Goal: Task Accomplishment & Management: Complete application form

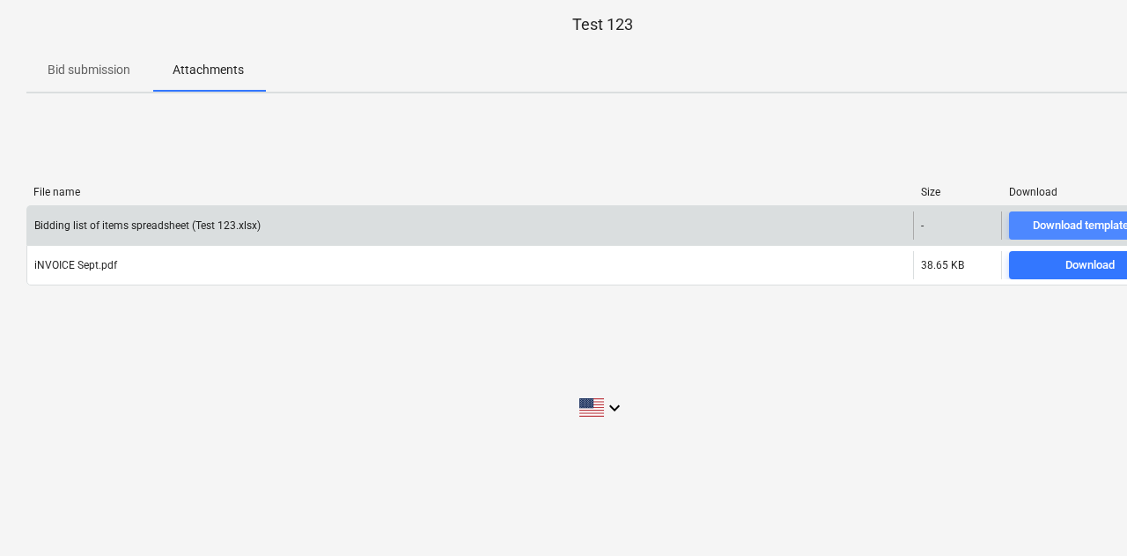
click at [1044, 228] on div "Download template file" at bounding box center [1090, 226] width 114 height 20
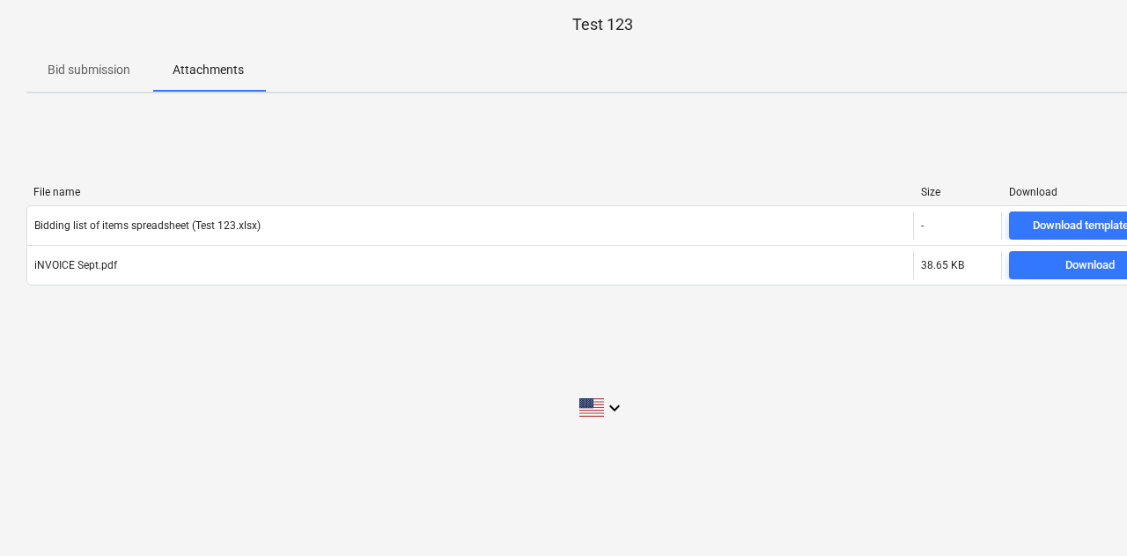
click at [81, 63] on p "Bid submission" at bounding box center [89, 70] width 83 height 18
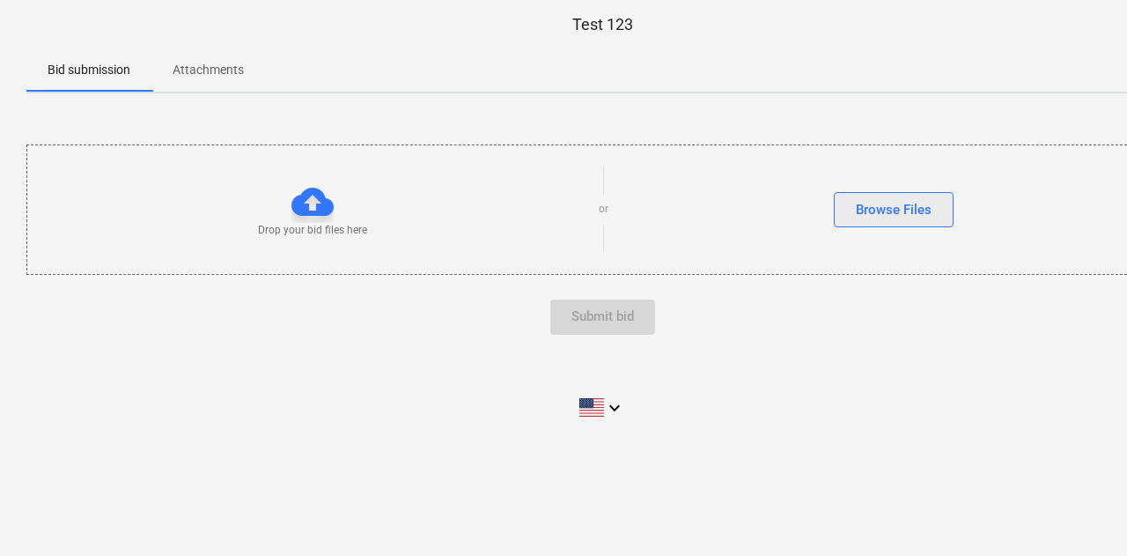
click at [914, 217] on div "Browse Files" at bounding box center [894, 209] width 76 height 23
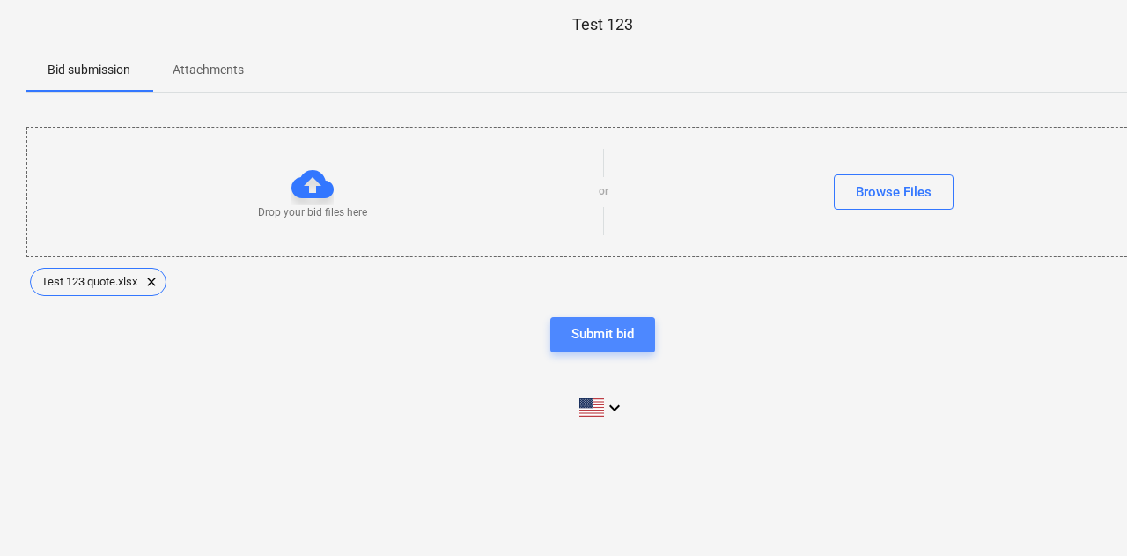
click at [603, 335] on div "Submit bid" at bounding box center [603, 333] width 63 height 23
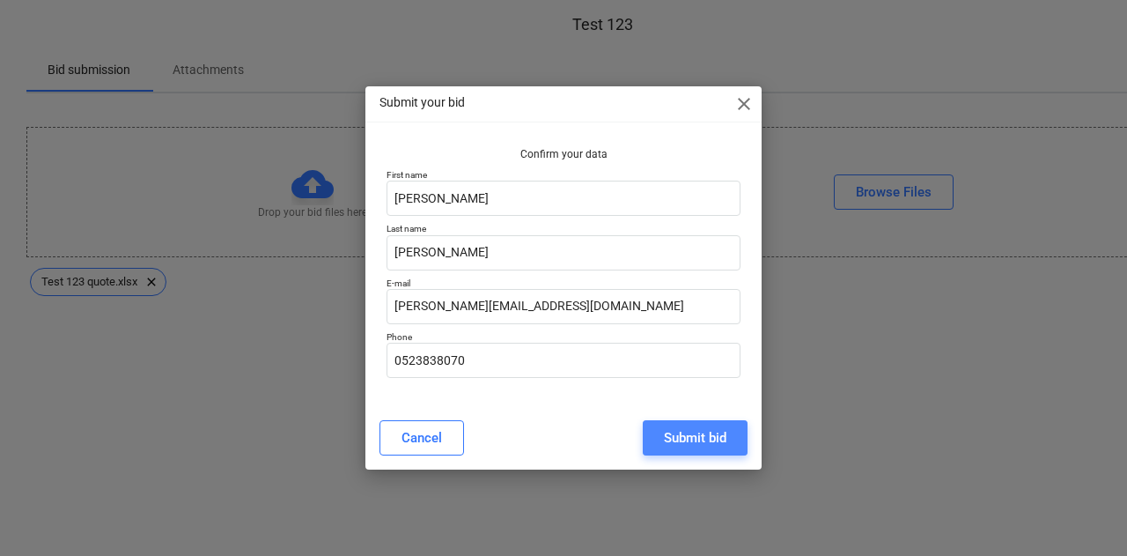
click at [714, 445] on div "Submit bid" at bounding box center [695, 437] width 63 height 23
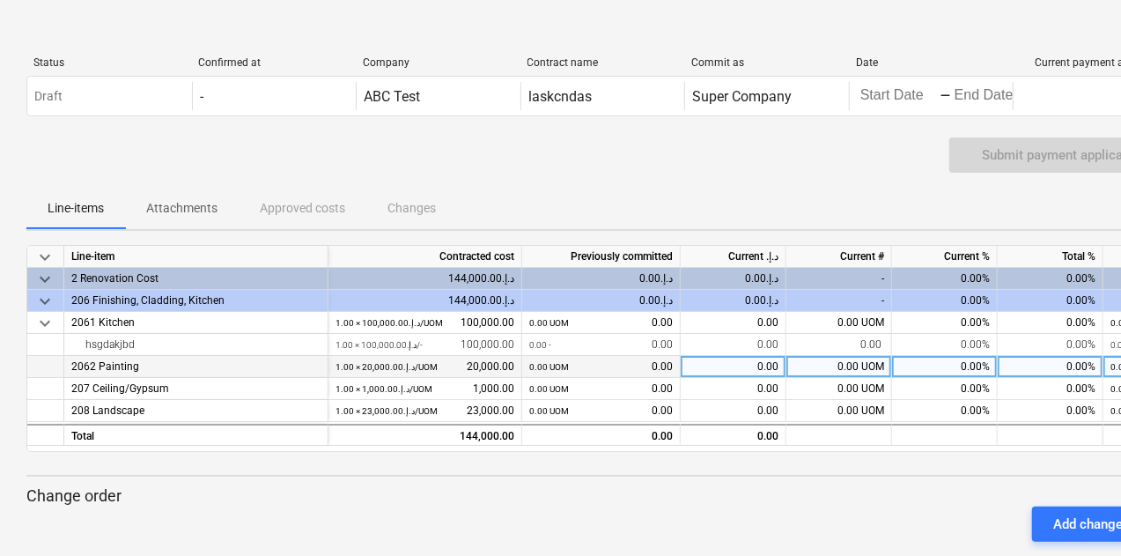
click at [837, 365] on div "0.00 UOM" at bounding box center [839, 367] width 106 height 22
type input "0.5"
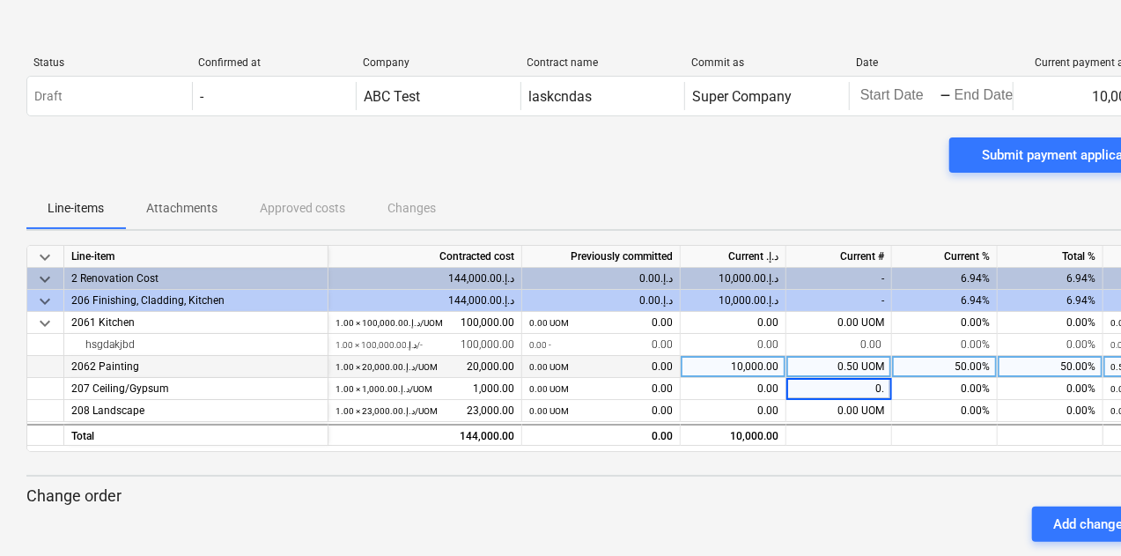
type input "0.2"
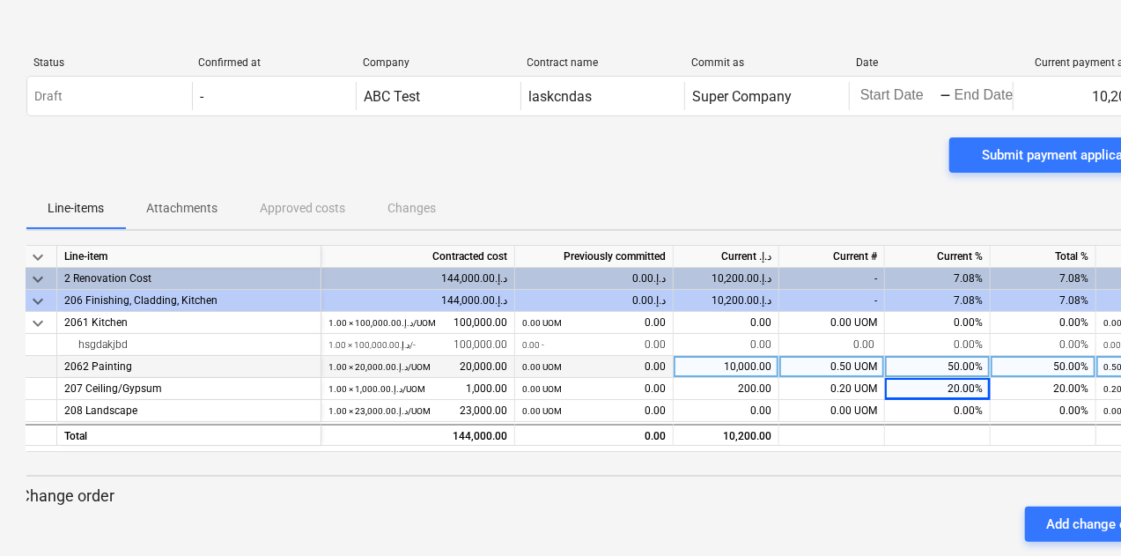
scroll to position [0, 83]
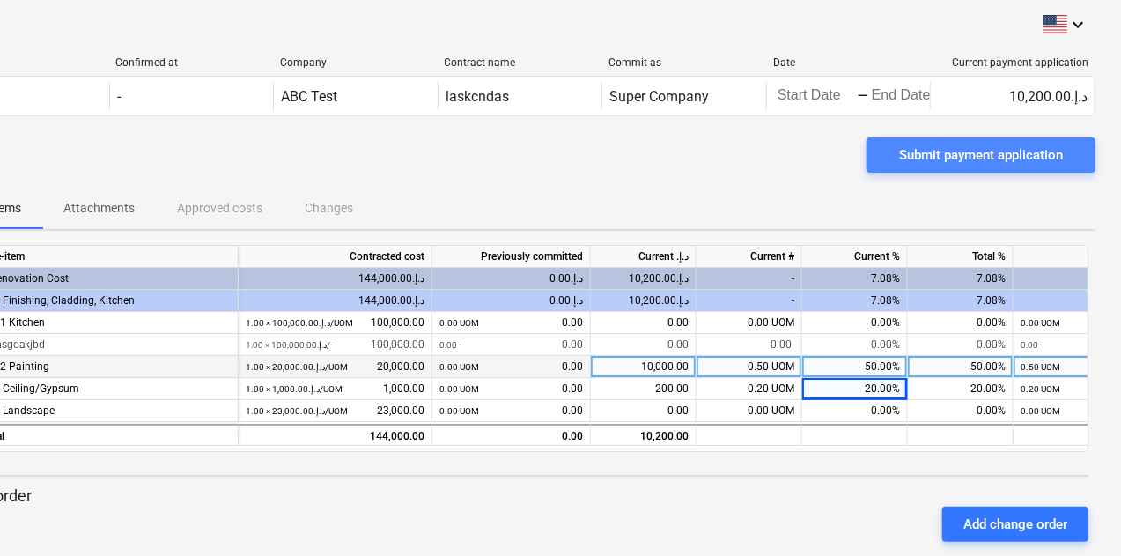
click at [943, 160] on div "Submit payment application" at bounding box center [981, 155] width 164 height 23
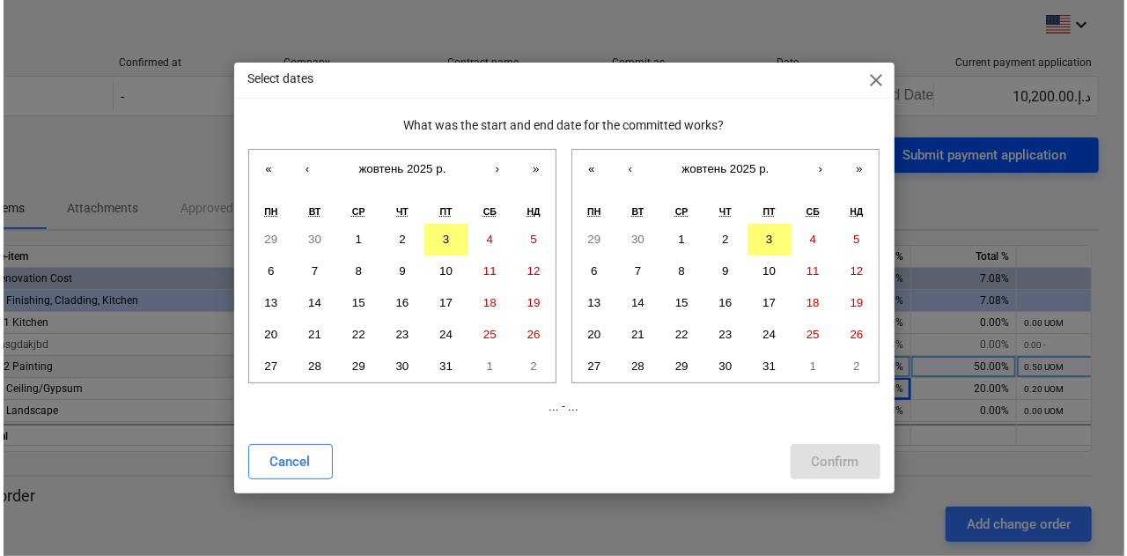
scroll to position [0, 77]
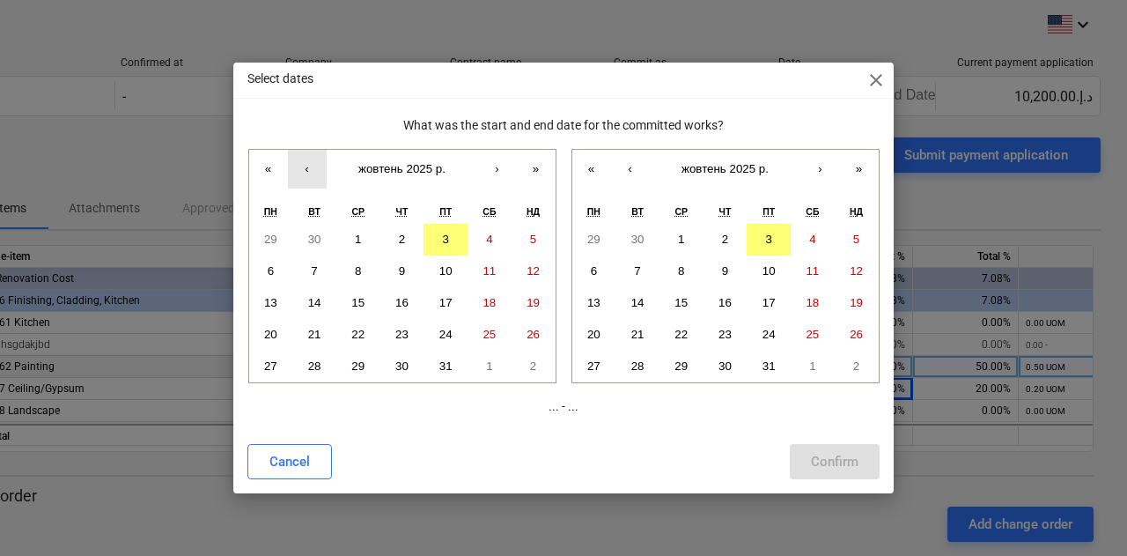
click at [299, 168] on button "‹" at bounding box center [307, 169] width 39 height 39
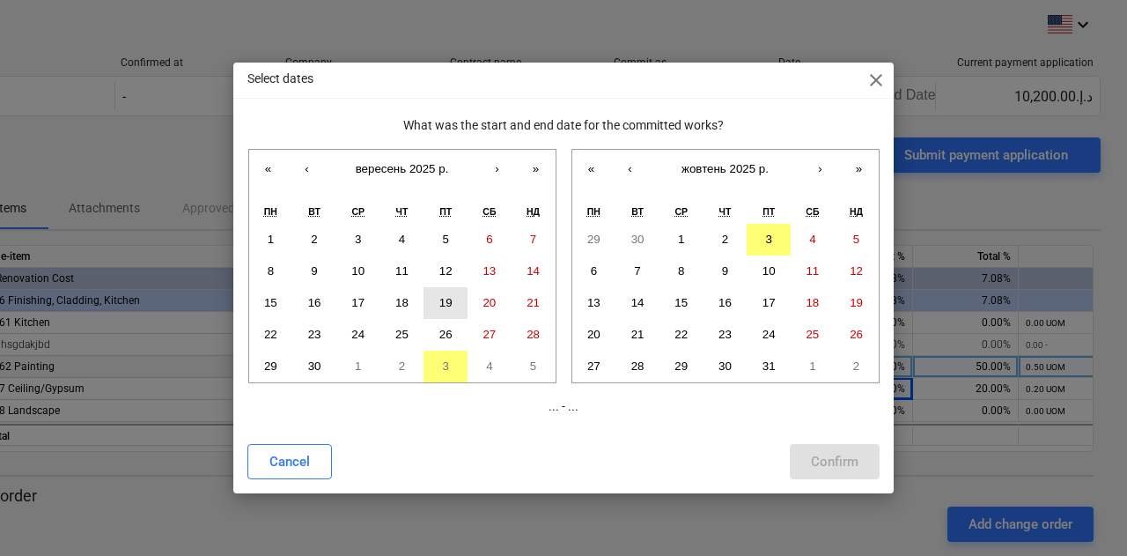
click at [445, 309] on button "19" at bounding box center [446, 303] width 44 height 32
click at [365, 237] on button "3" at bounding box center [358, 240] width 44 height 32
click at [771, 233] on abbr "3" at bounding box center [768, 238] width 6 height 13
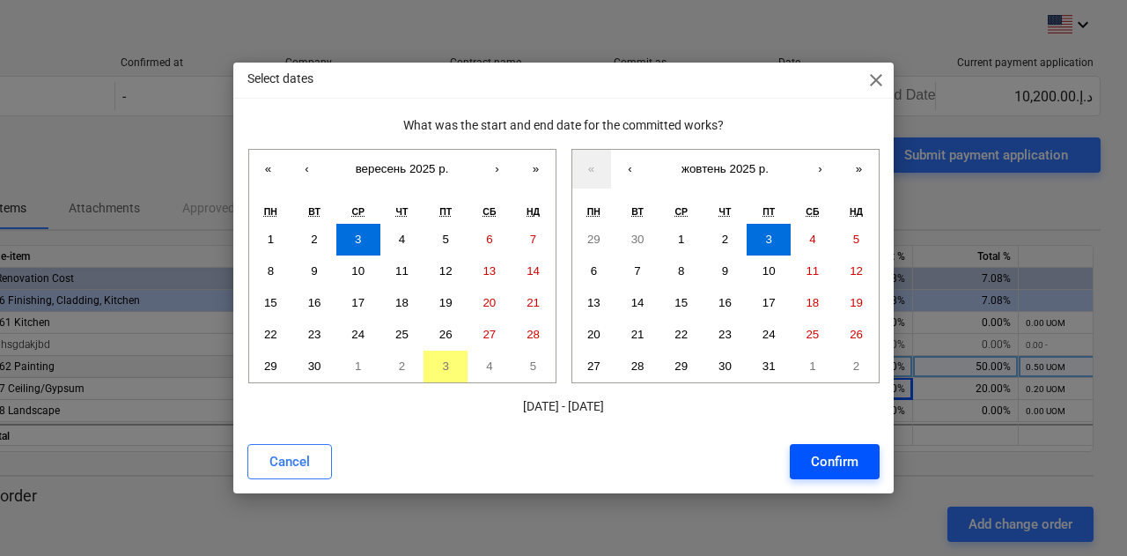
click at [836, 458] on div "Confirm" at bounding box center [835, 461] width 48 height 23
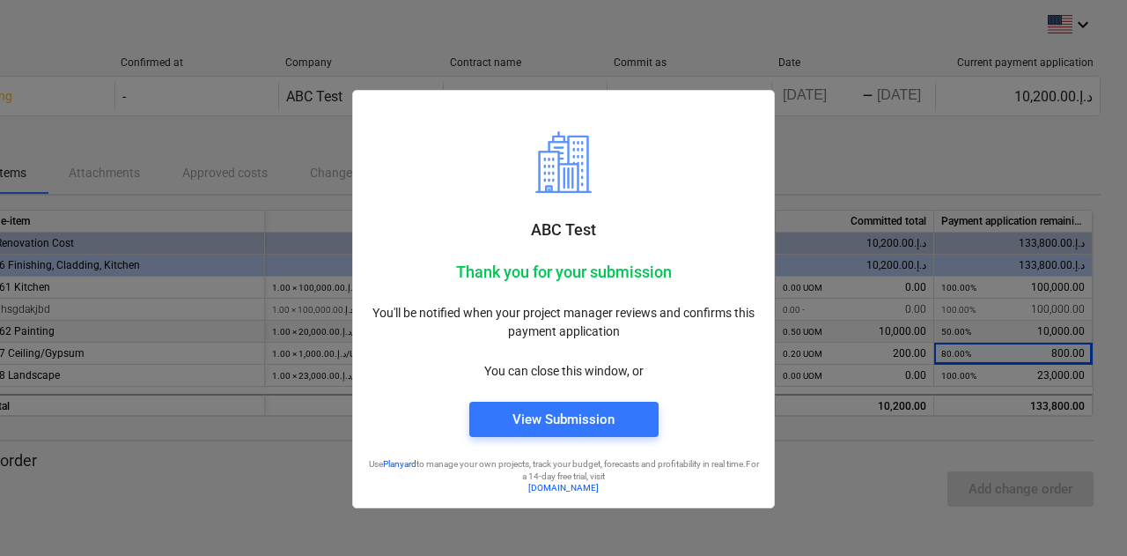
click at [753, 99] on div "ABC Test" at bounding box center [564, 172] width 414 height 157
click at [191, 406] on div at bounding box center [563, 278] width 1127 height 556
